Goal: Task Accomplishment & Management: Manage account settings

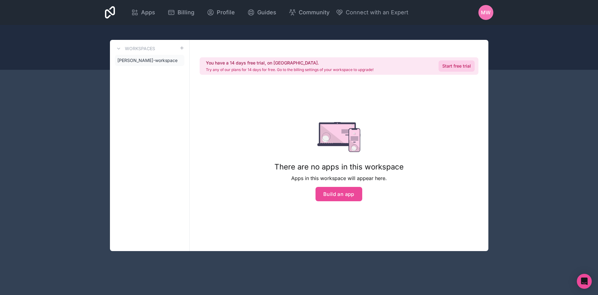
click at [456, 68] on link "Start free trial" at bounding box center [457, 65] width 36 height 11
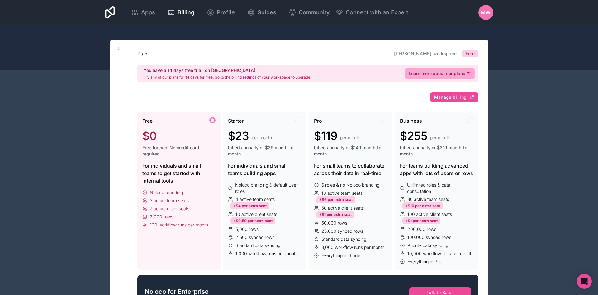
click at [178, 154] on span "Free forever. No credit card required." at bounding box center [179, 151] width 74 height 12
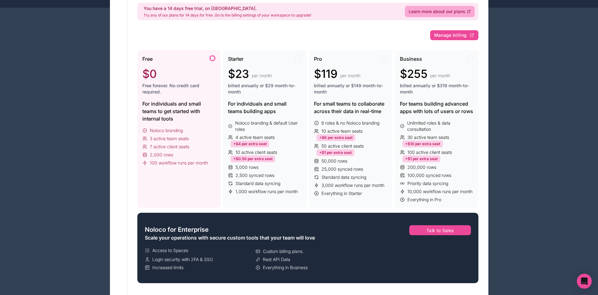
click at [164, 133] on span "Noloco branding" at bounding box center [166, 130] width 33 height 6
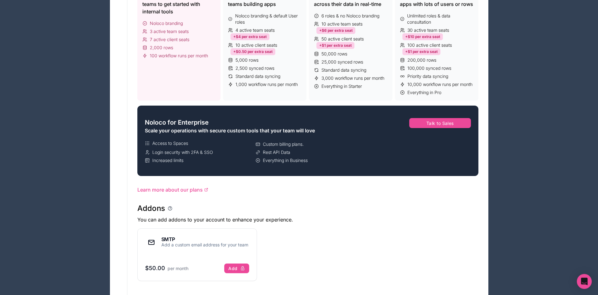
click at [552, 140] on div "Apps Billing Profile Guides Community Connect with an Expert MW Billing Profile…" at bounding box center [299, 169] width 598 height 676
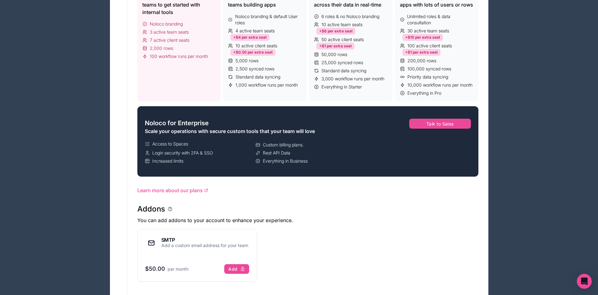
click at [552, 140] on div "Apps Billing Profile Guides Community Connect with an Expert MW Billing Profile…" at bounding box center [299, 169] width 598 height 676
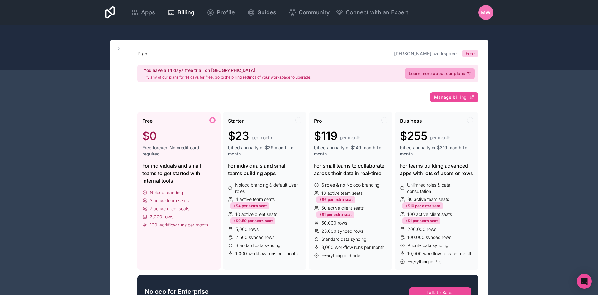
click at [517, 54] on div at bounding box center [299, 47] width 598 height 45
click at [516, 54] on div at bounding box center [299, 47] width 598 height 45
click at [155, 13] on span "Apps" at bounding box center [148, 12] width 14 height 9
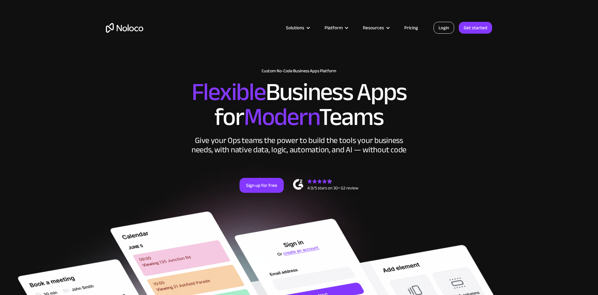
click at [443, 25] on link "Login" at bounding box center [444, 28] width 21 height 12
click at [446, 26] on link "Login" at bounding box center [444, 28] width 21 height 12
